Goal: Transaction & Acquisition: Download file/media

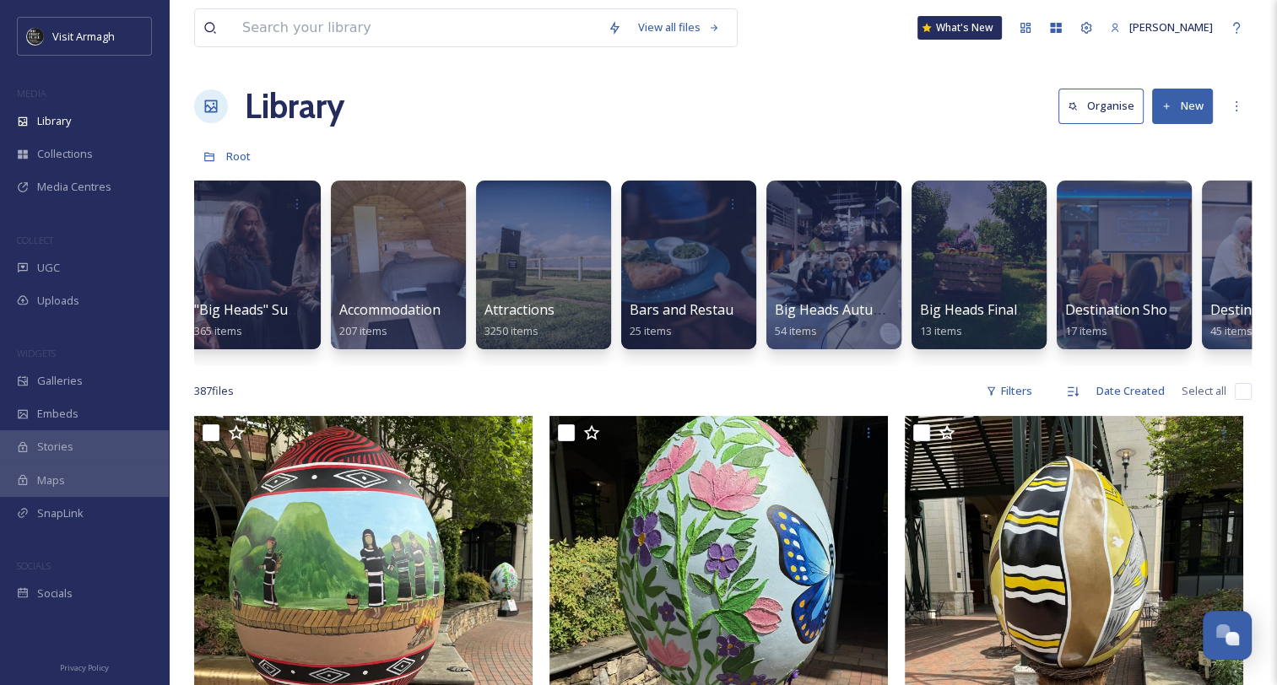
scroll to position [0, 2]
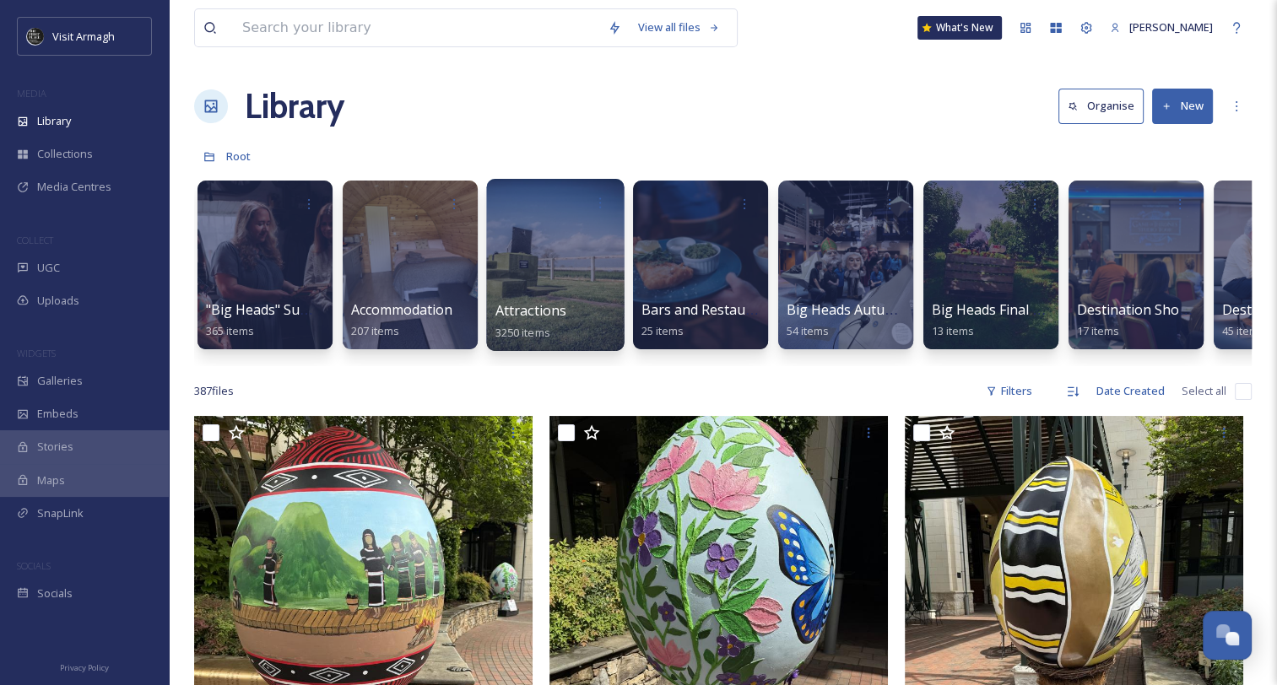
click at [531, 302] on span "Attractions" at bounding box center [531, 310] width 72 height 19
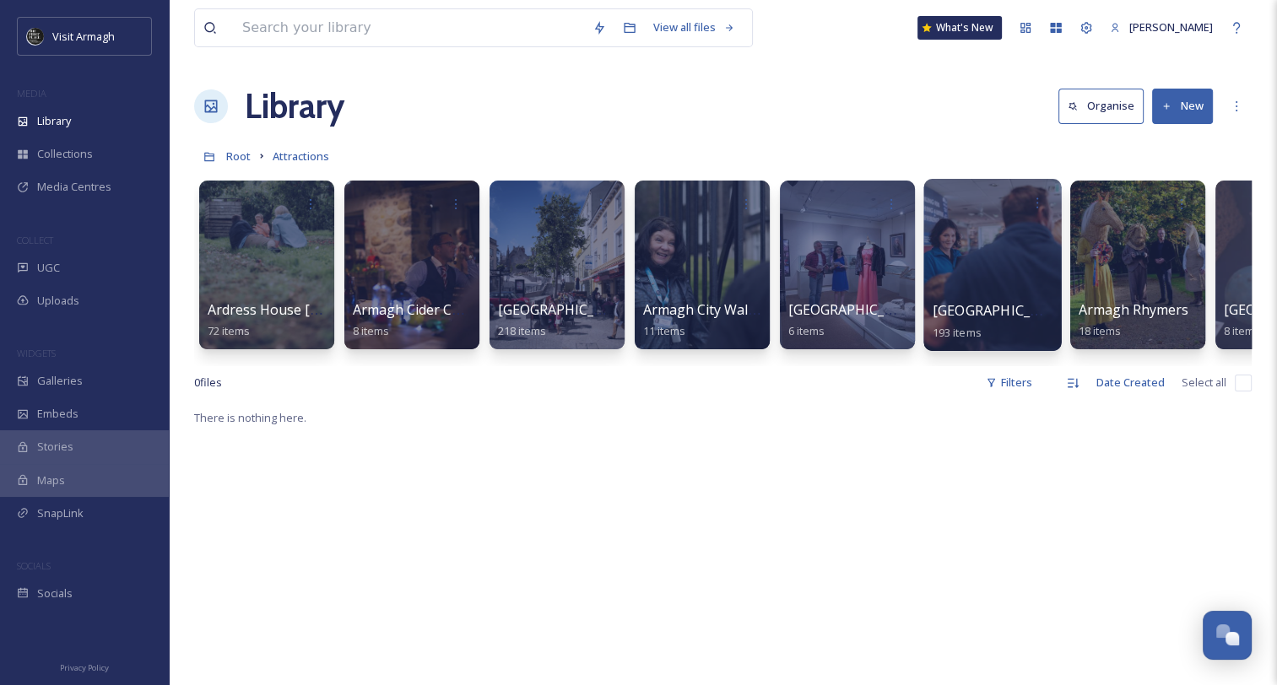
click at [1008, 290] on div at bounding box center [992, 265] width 138 height 172
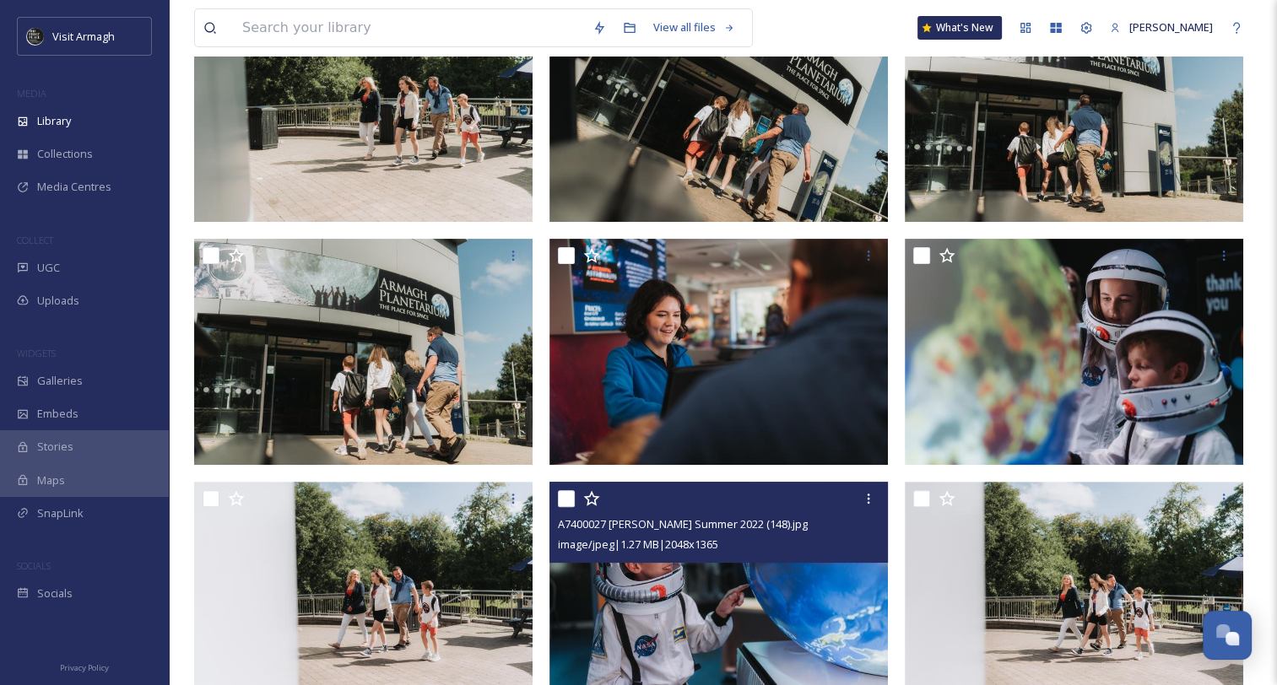
scroll to position [422, 0]
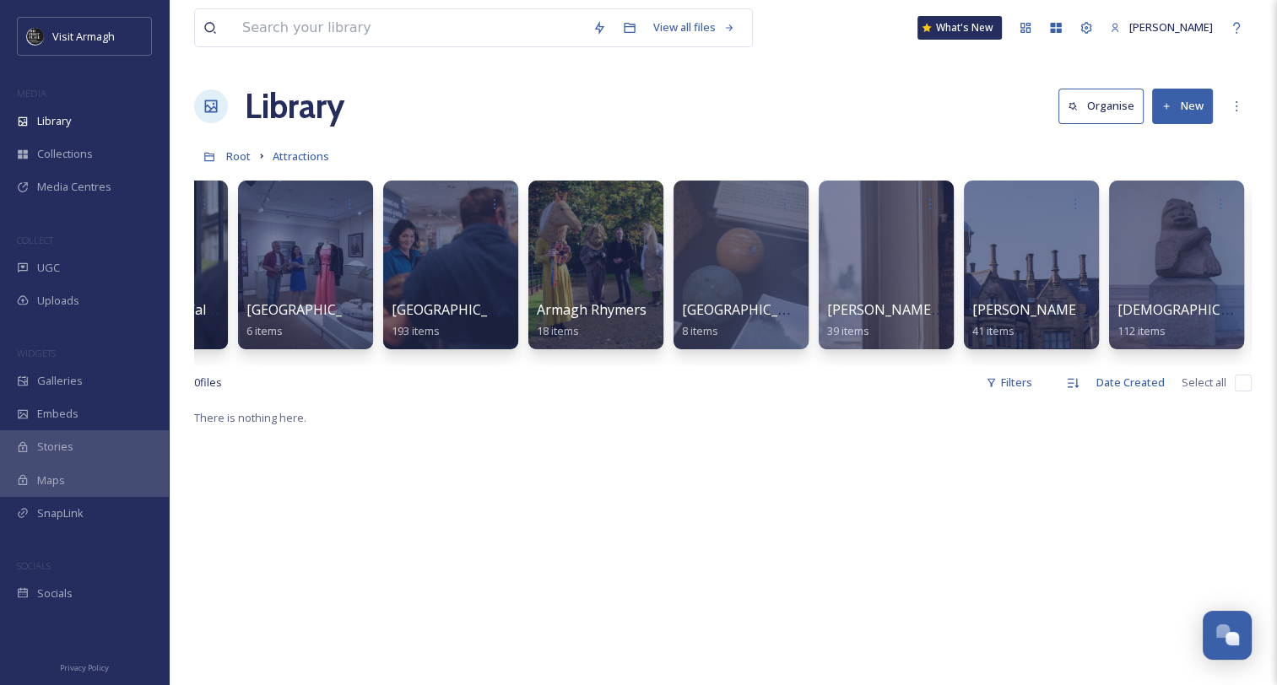
scroll to position [0, 567]
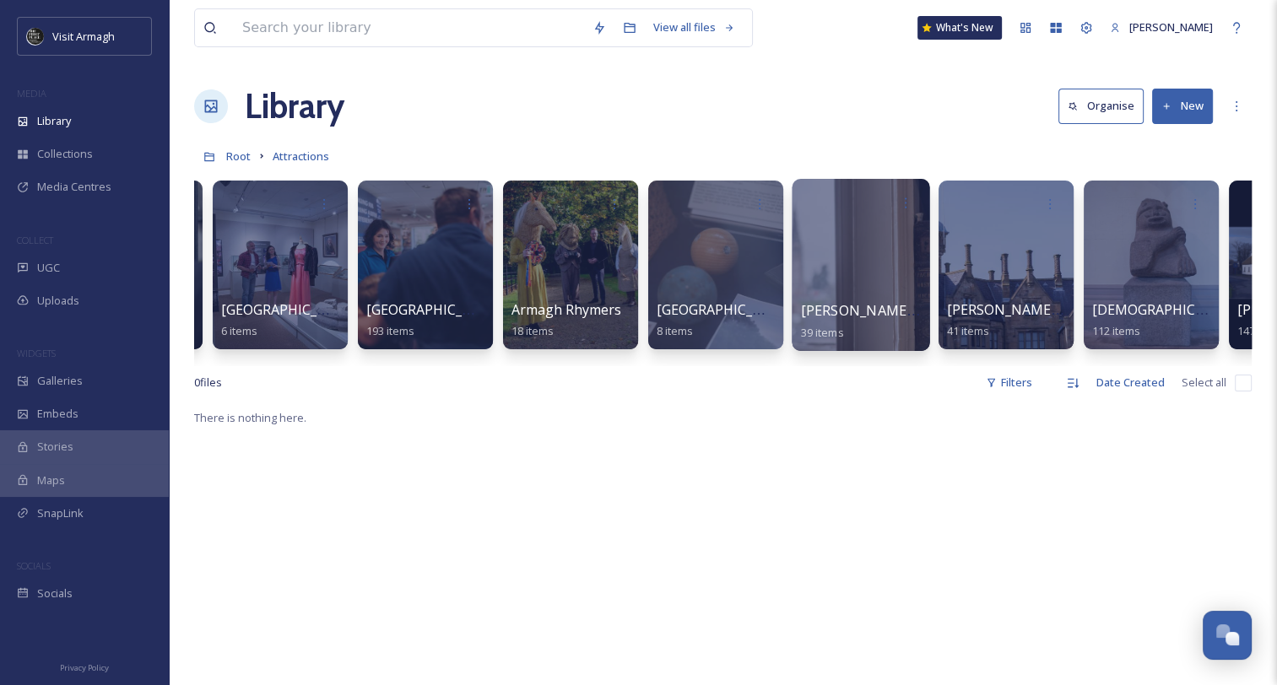
click at [817, 291] on div at bounding box center [861, 265] width 138 height 172
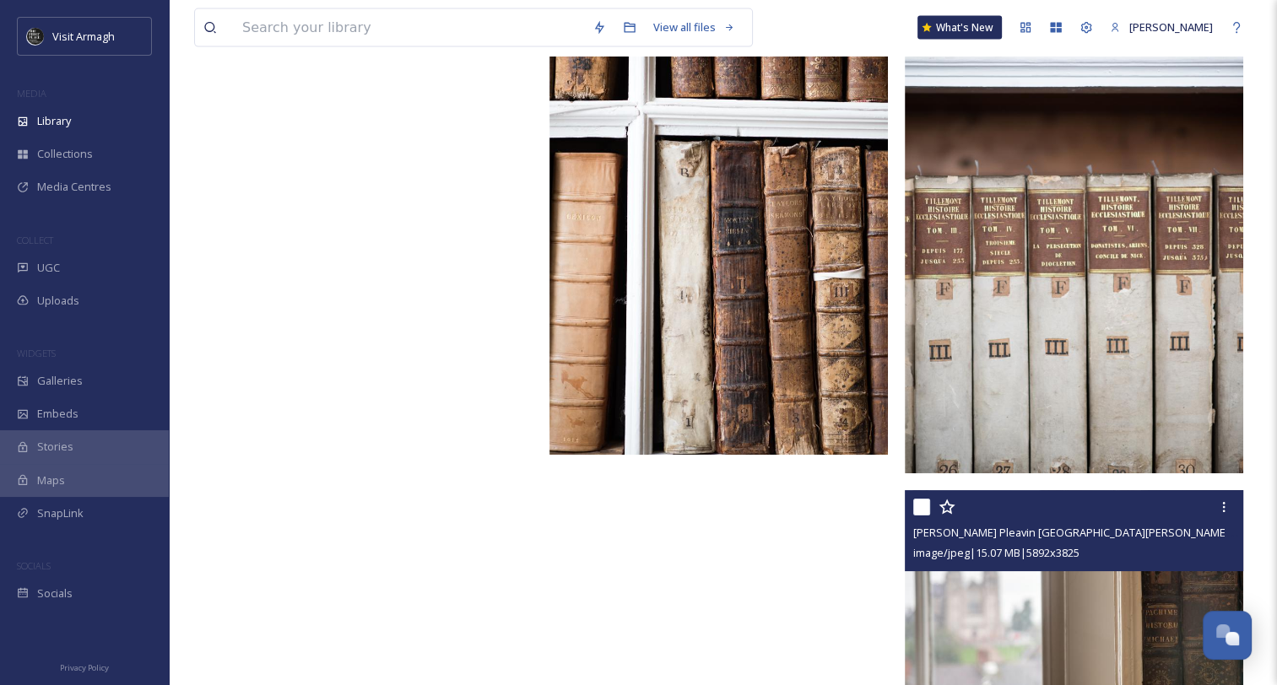
scroll to position [3850, 0]
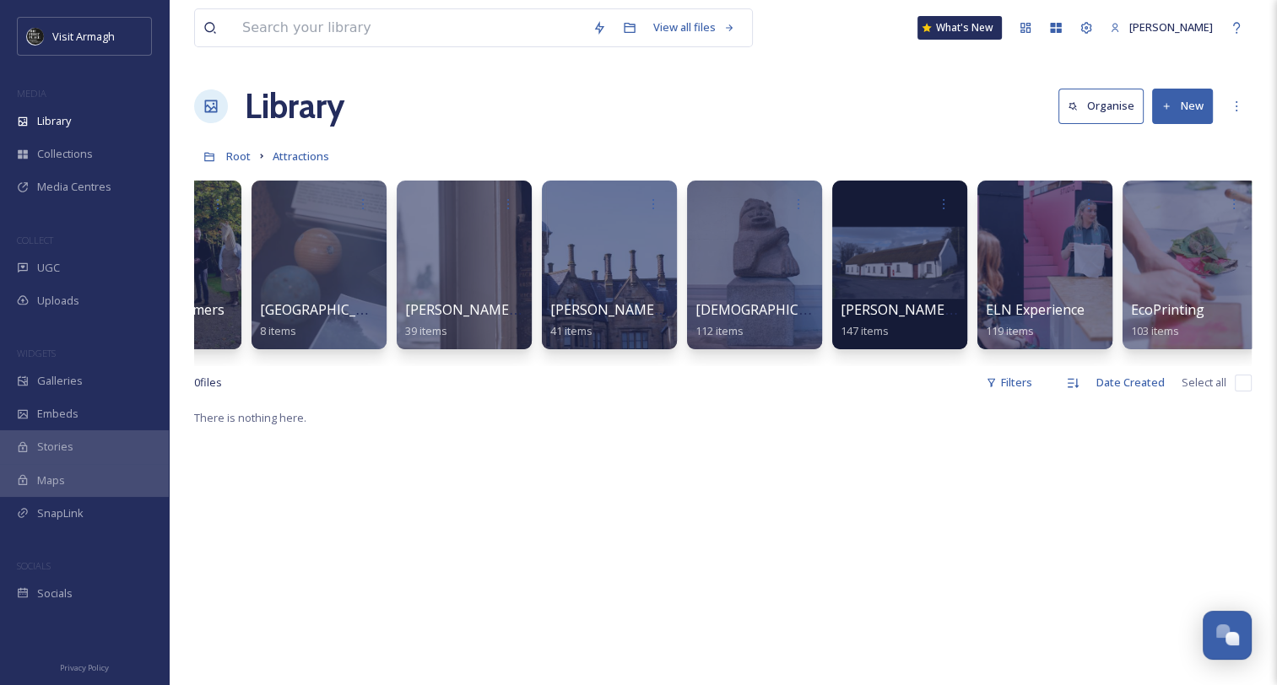
scroll to position [0, 972]
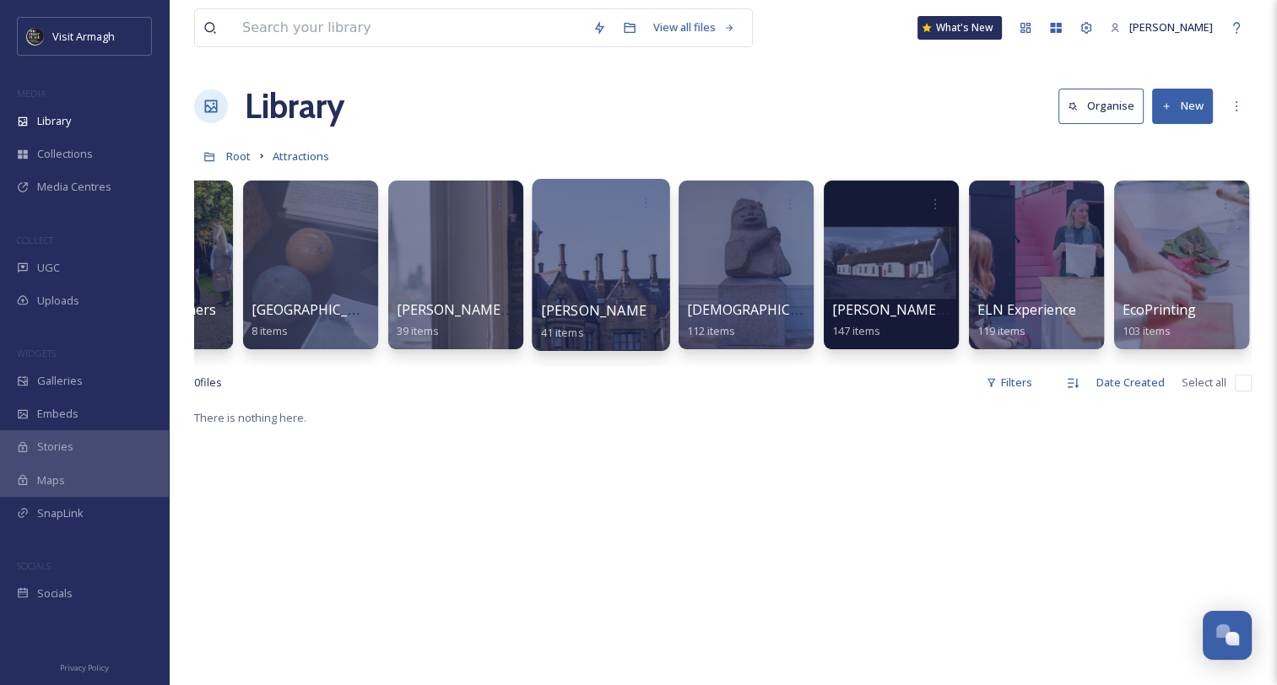
click at [586, 289] on div at bounding box center [601, 265] width 138 height 172
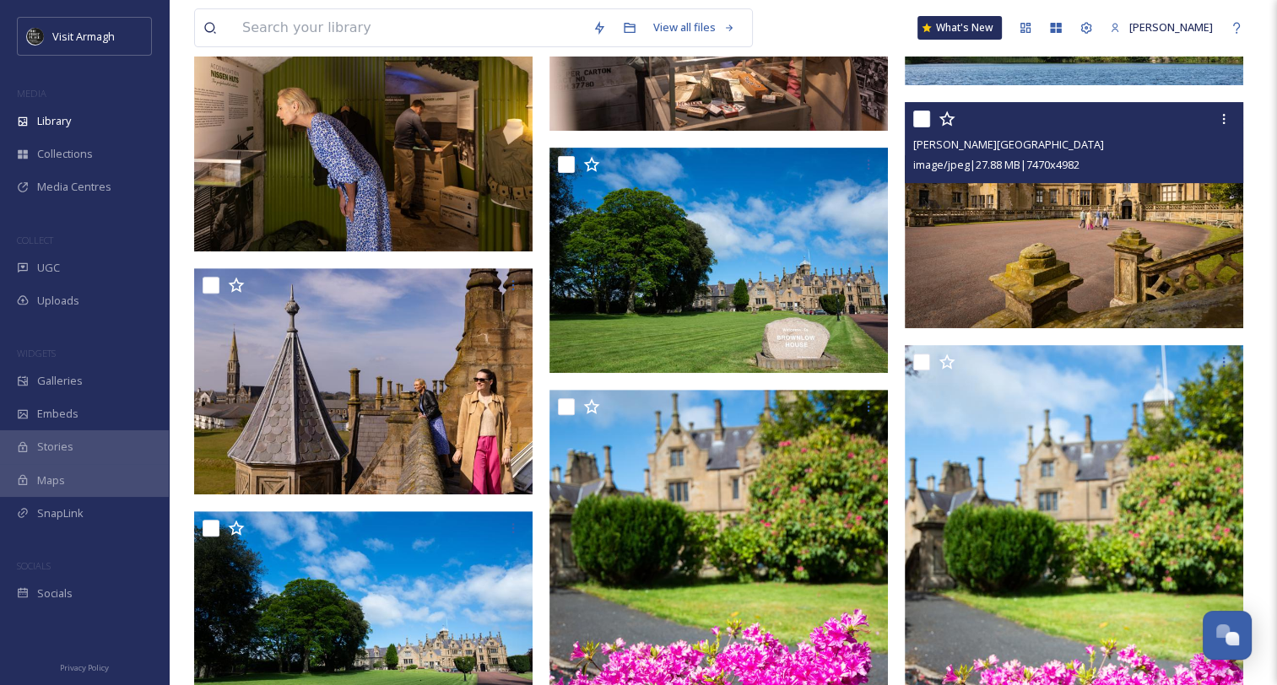
scroll to position [675, 0]
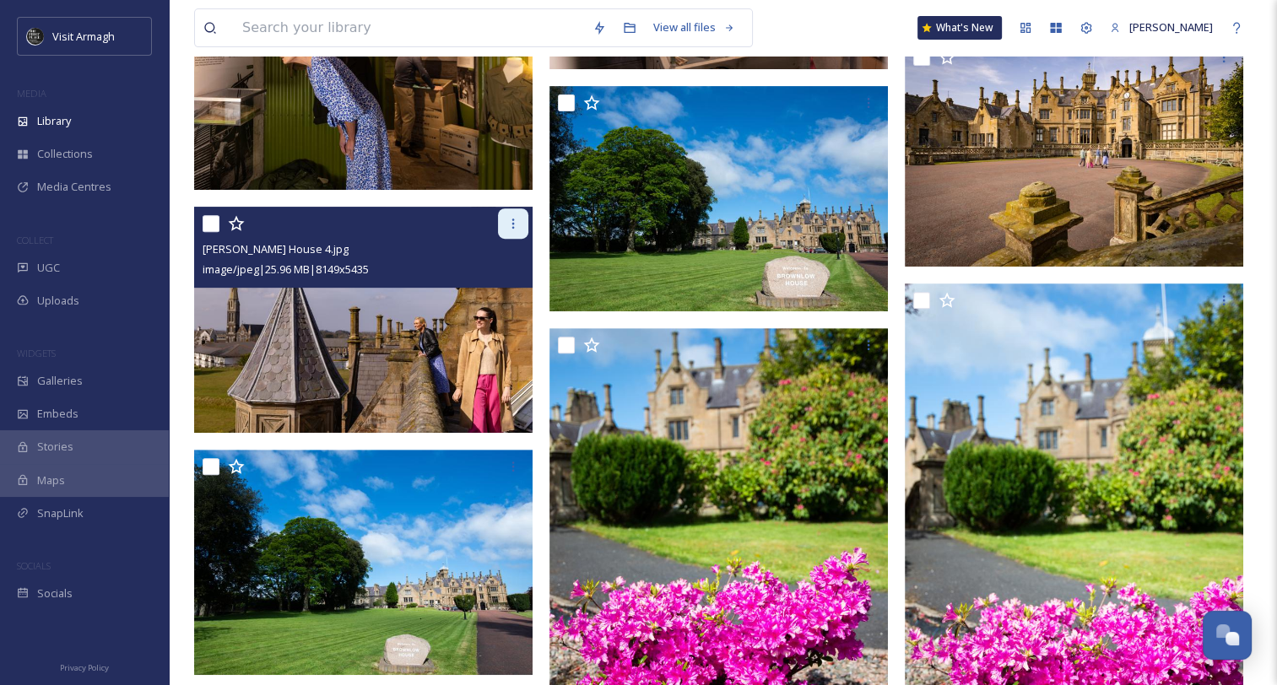
click at [514, 223] on icon at bounding box center [513, 224] width 14 height 14
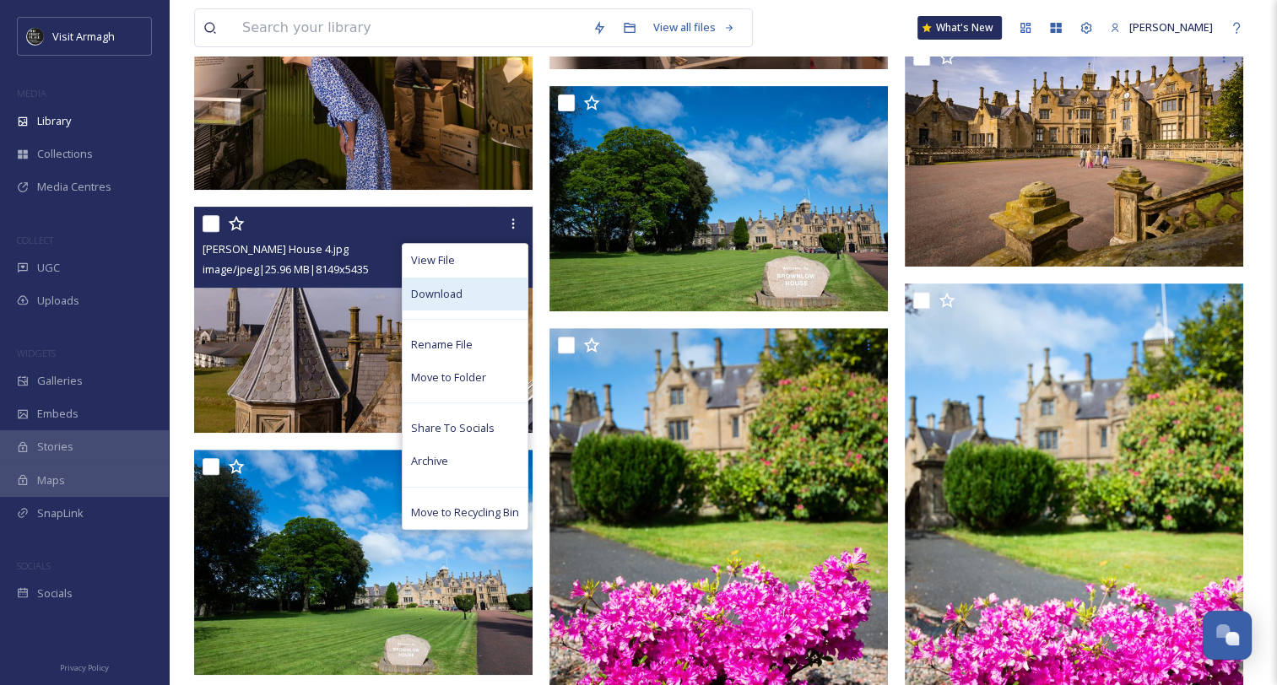
click at [419, 294] on span "Download" at bounding box center [436, 294] width 51 height 16
